Goal: Check status

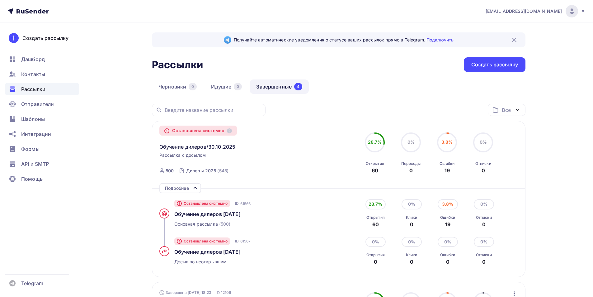
scroll to position [62, 0]
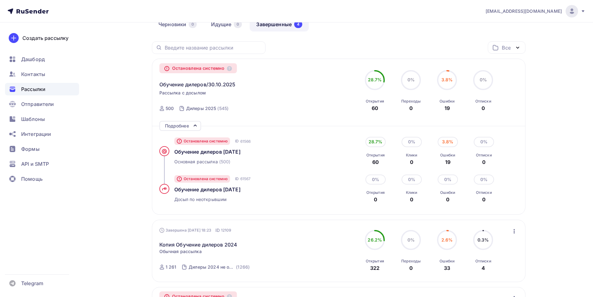
click at [193, 125] on icon at bounding box center [194, 125] width 7 height 7
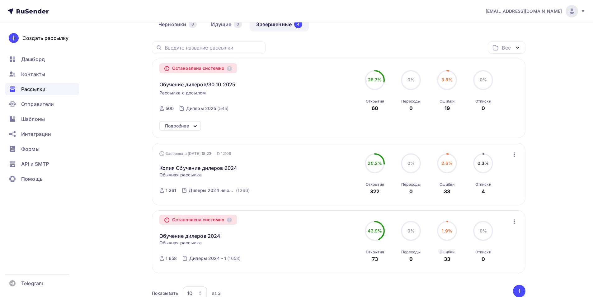
click at [193, 125] on icon at bounding box center [194, 125] width 7 height 7
